Goal: Information Seeking & Learning: Learn about a topic

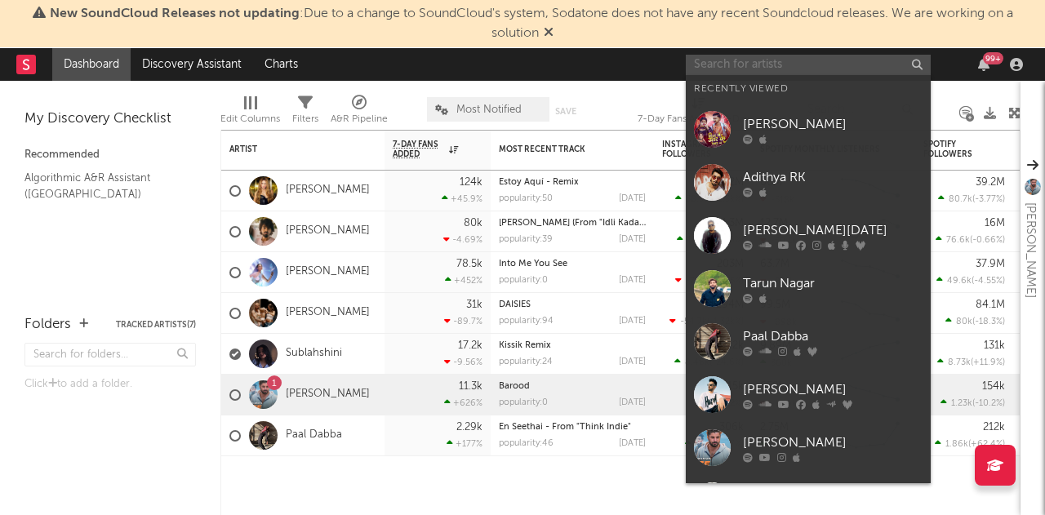
click at [801, 59] on input "text" at bounding box center [808, 65] width 245 height 20
paste input "[PERSON_NAME]"
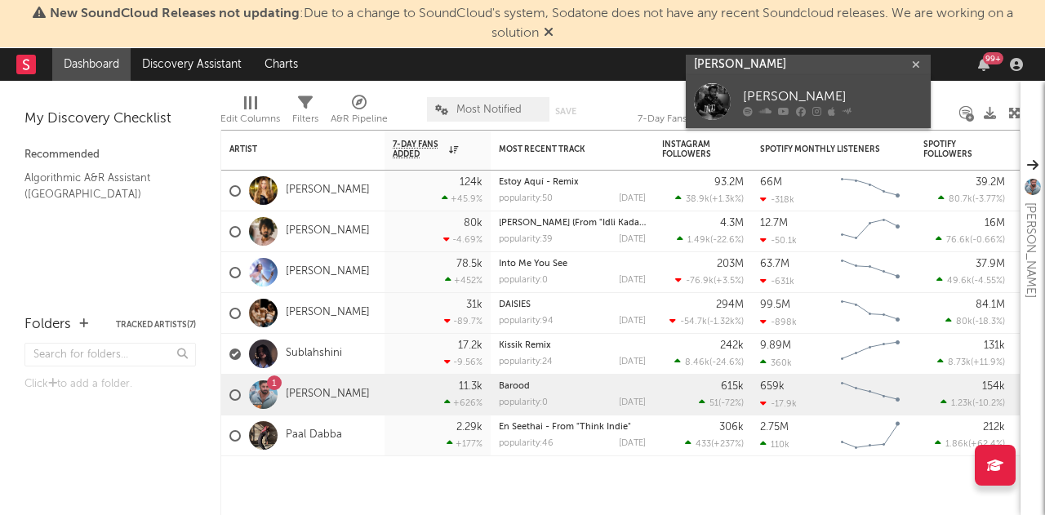
type input "[PERSON_NAME]"
click at [795, 96] on div "[PERSON_NAME]" at bounding box center [833, 97] width 180 height 20
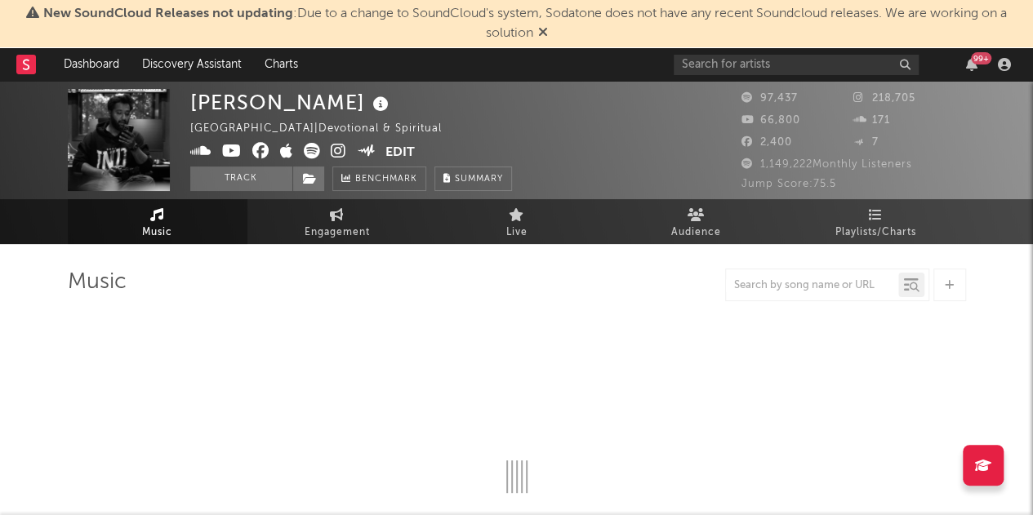
select select "6m"
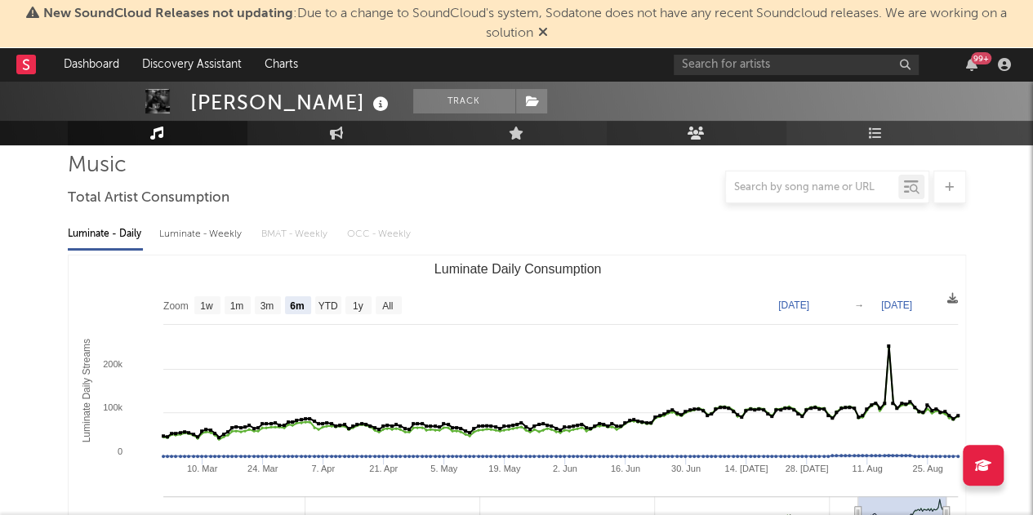
scroll to position [119, 0]
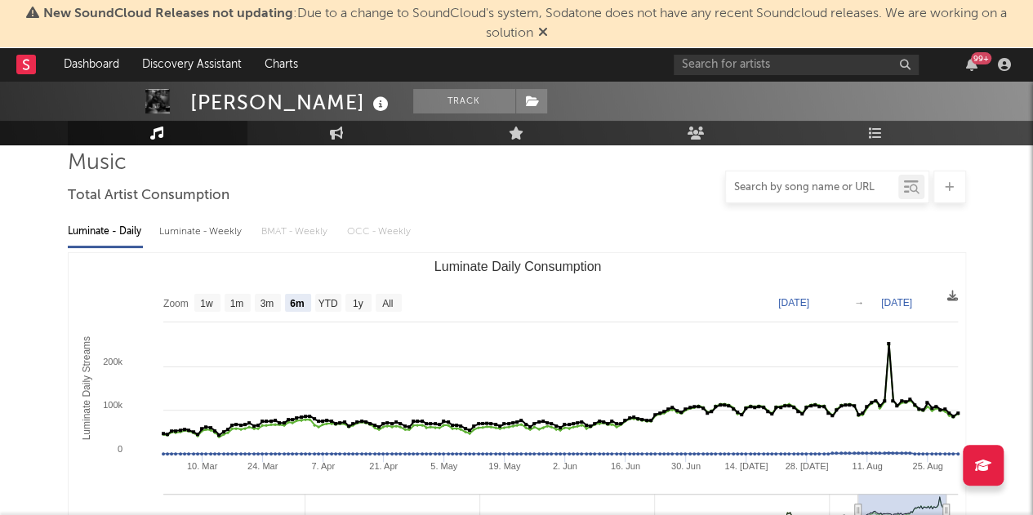
click at [802, 182] on input "text" at bounding box center [812, 187] width 172 height 13
paste input "[PERSON_NAME] - [DEMOGRAPHIC_DATA]"
click at [915, 194] on icon at bounding box center [915, 190] width 10 height 10
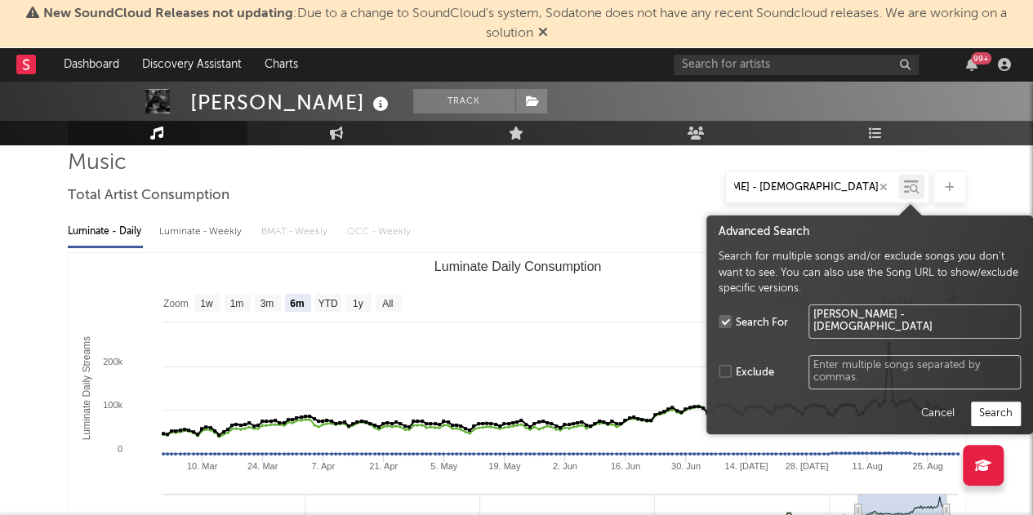
type input "[PERSON_NAME] - [DEMOGRAPHIC_DATA]"
click at [1007, 412] on button "Search" at bounding box center [996, 414] width 50 height 24
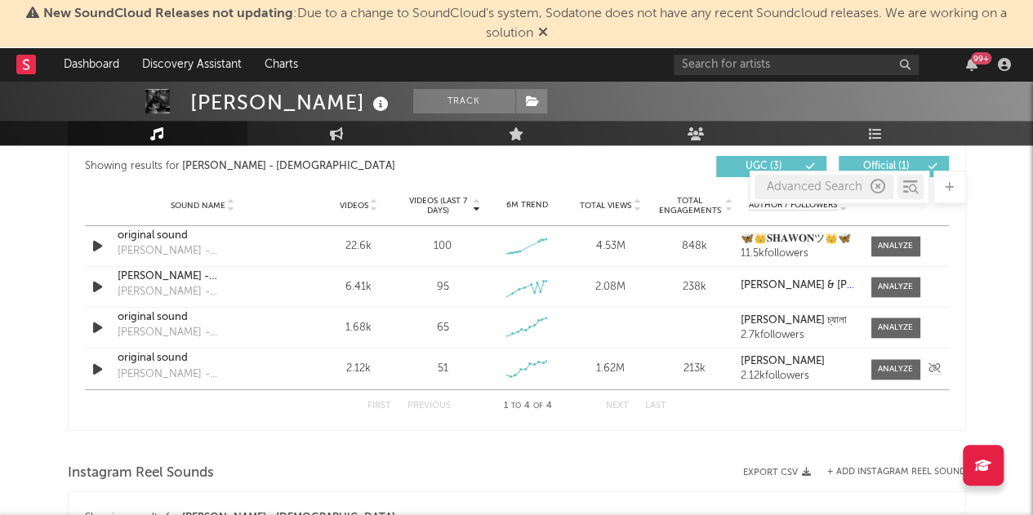
scroll to position [894, 0]
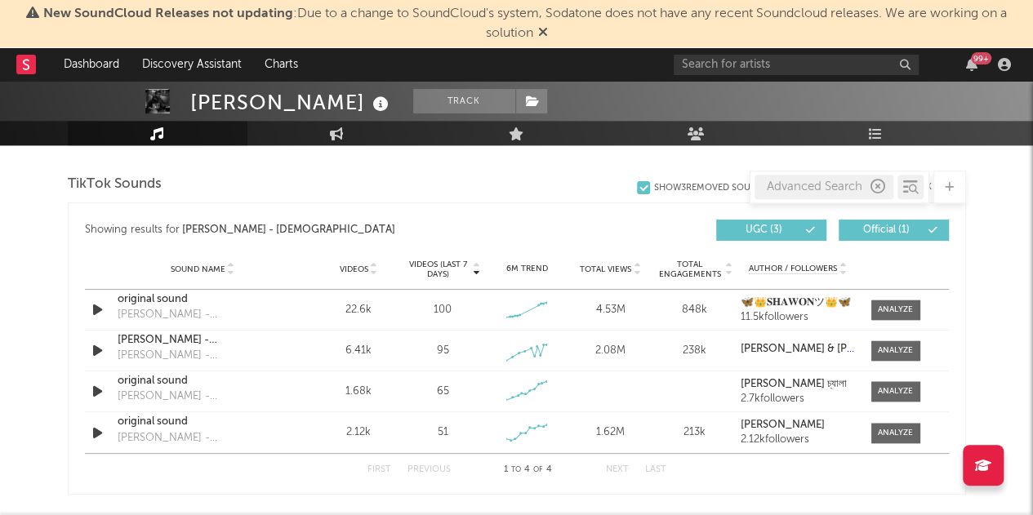
click at [21, 400] on div "[PERSON_NAME] Track [GEOGRAPHIC_DATA] | Devotional & Spiritual Edit Track Bench…" at bounding box center [516, 157] width 1033 height 1940
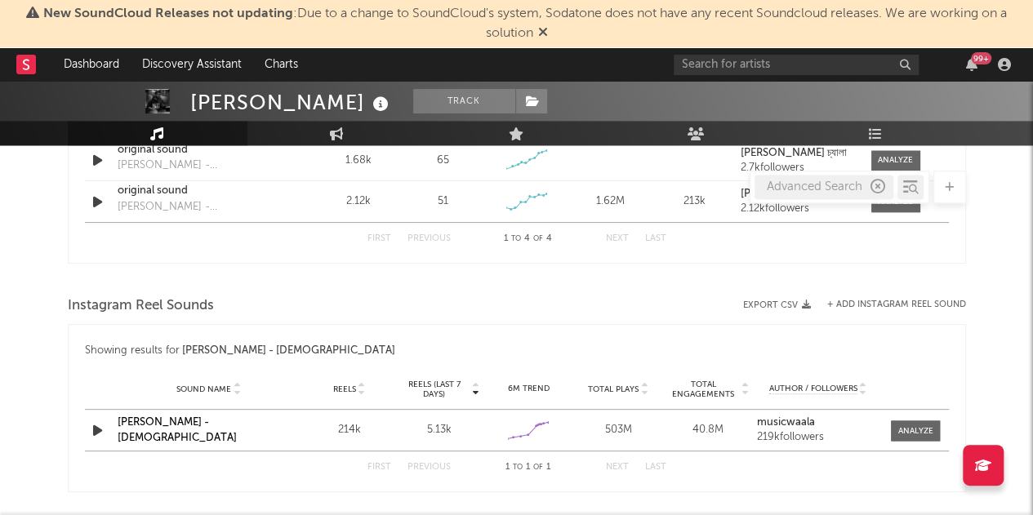
scroll to position [1125, 0]
